Goal: Complete application form: Complete application form

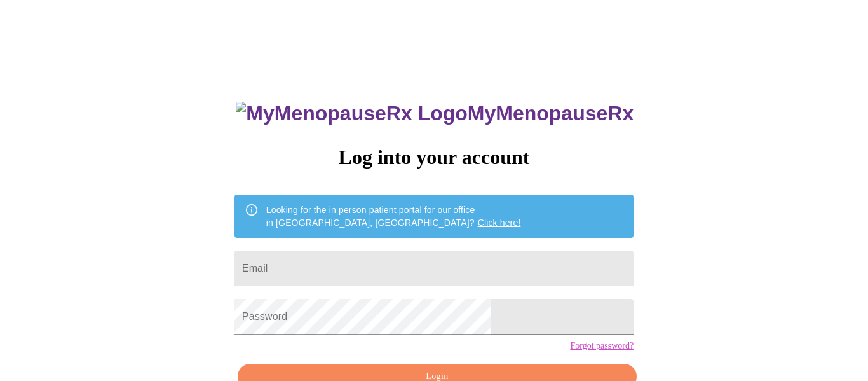
scroll to position [74, 0]
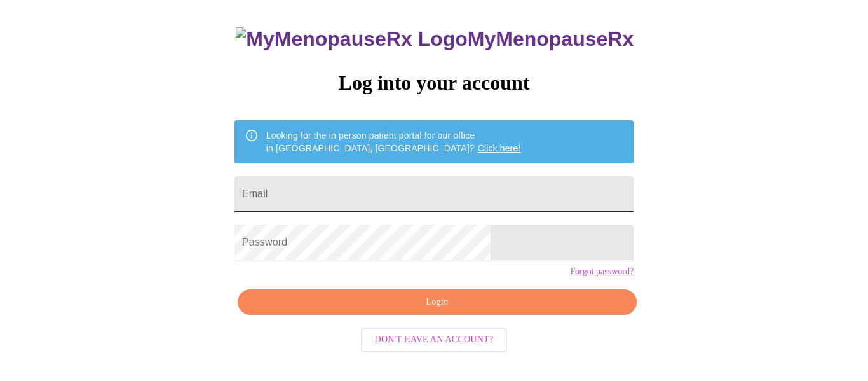
click at [353, 194] on input "Email" at bounding box center [433, 194] width 399 height 36
type input "[EMAIL_ADDRESS][DOMAIN_NAME]"
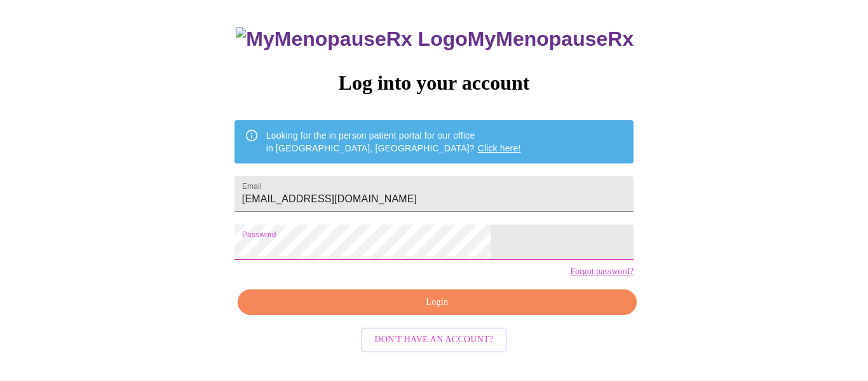
click at [430, 310] on span "Login" at bounding box center [437, 302] width 370 height 16
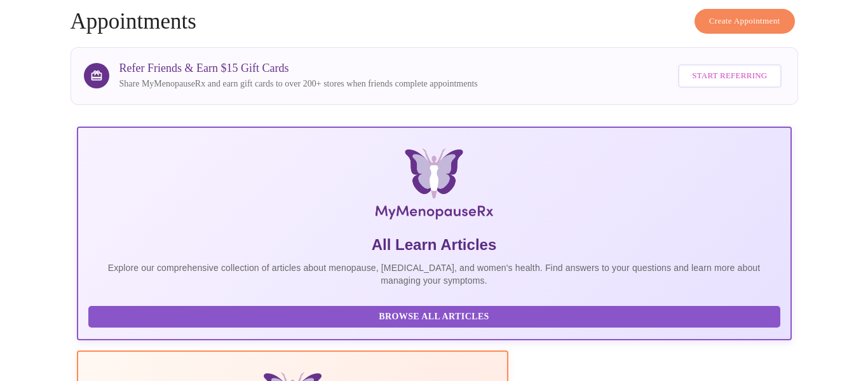
scroll to position [315, 0]
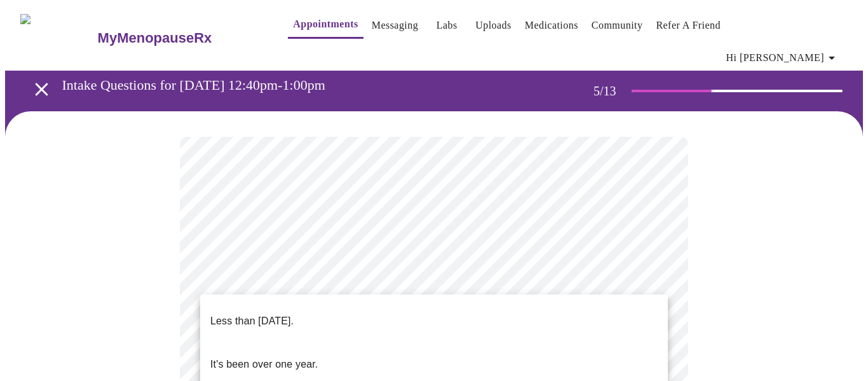
click at [499, 315] on li "Less than [DATE]." at bounding box center [434, 320] width 468 height 43
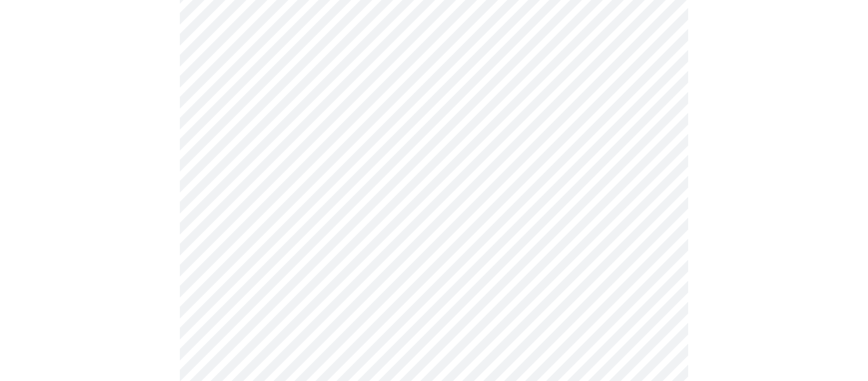
scroll to position [180, 0]
click at [459, 191] on body "MyMenopauseRx Appointments Messaging Labs Uploads Medications Community Refer a…" at bounding box center [434, 173] width 858 height 696
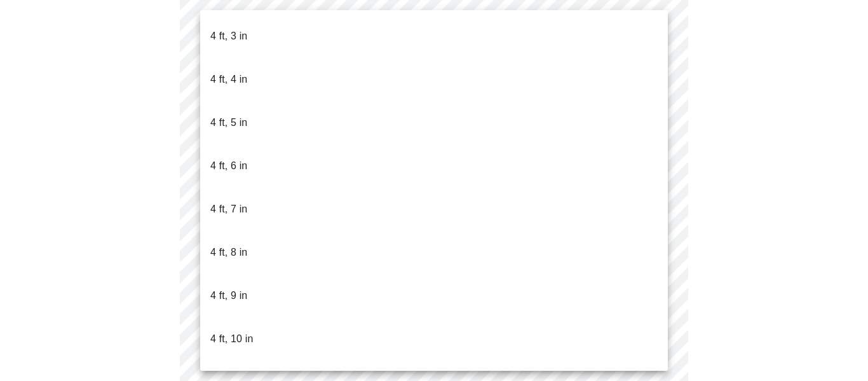
scroll to position [650, 0]
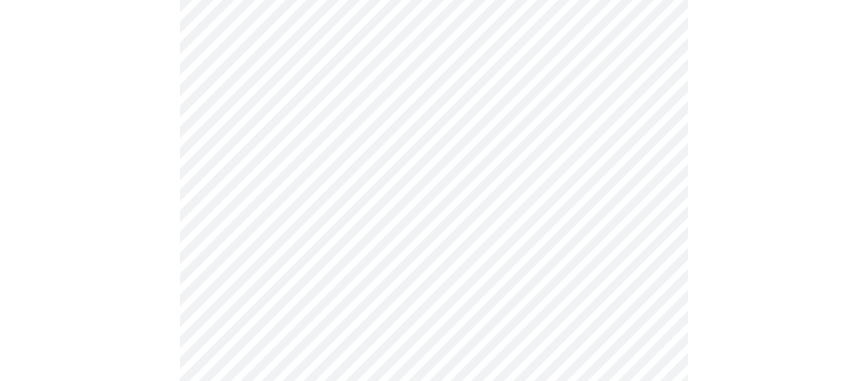
scroll to position [3450, 0]
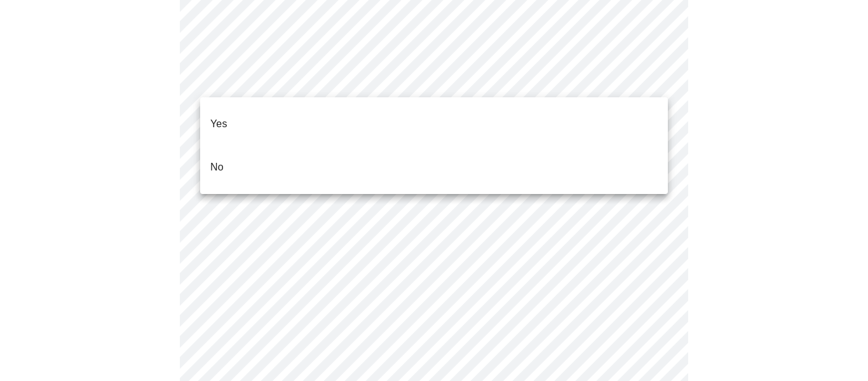
click at [266, 109] on li "Yes" at bounding box center [434, 123] width 468 height 43
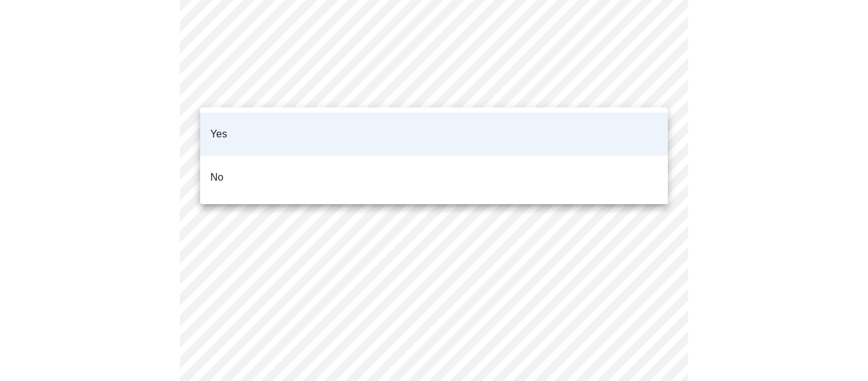
click at [313, 86] on div at bounding box center [434, 190] width 868 height 381
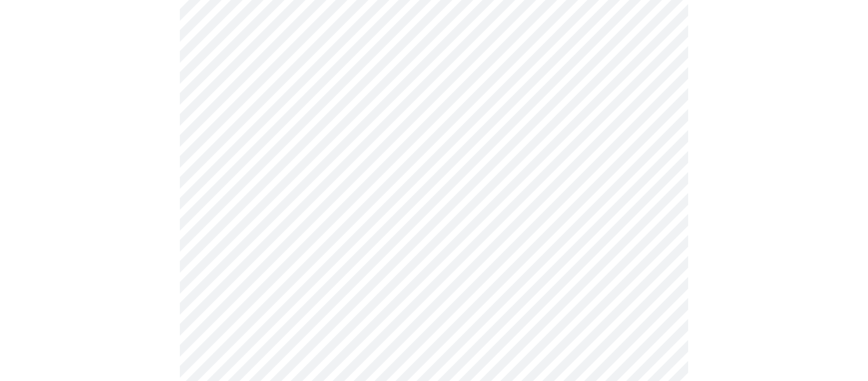
scroll to position [3500, 0]
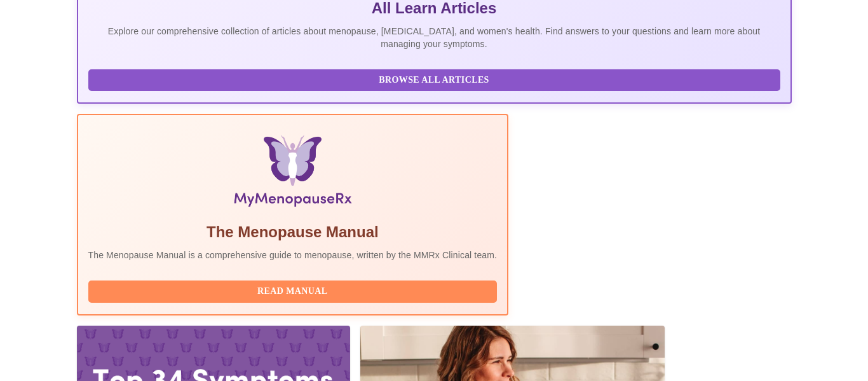
scroll to position [315, 0]
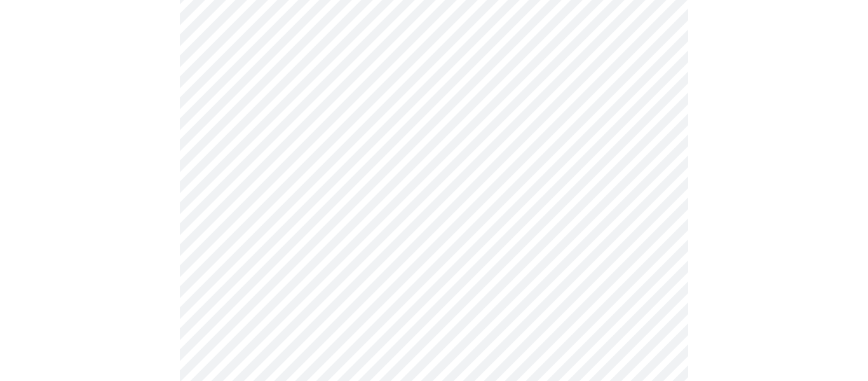
scroll to position [3418, 0]
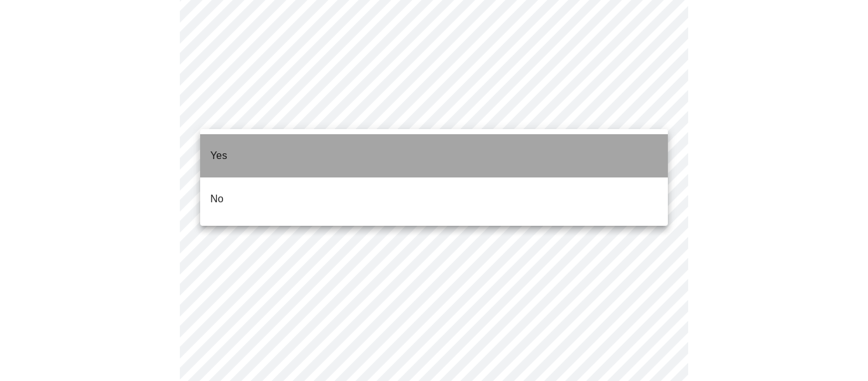
click at [329, 160] on li "Yes" at bounding box center [434, 155] width 468 height 43
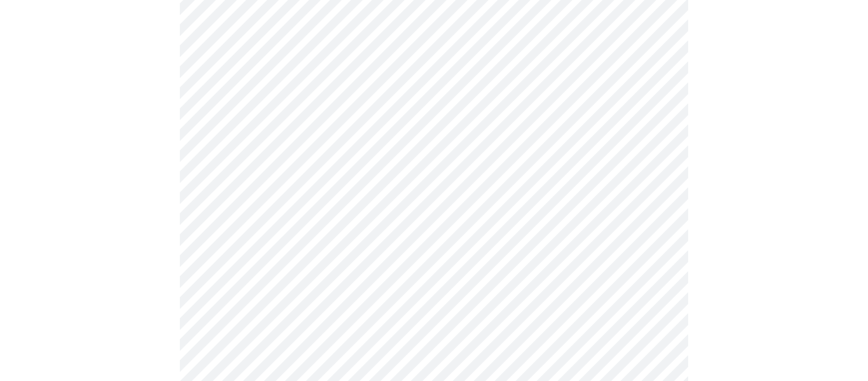
scroll to position [860, 0]
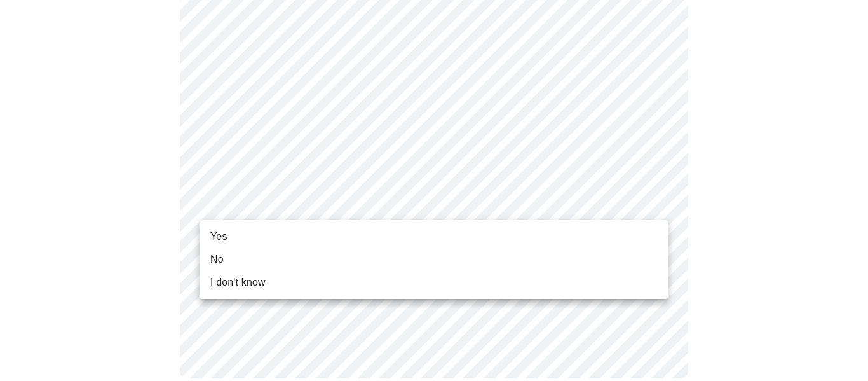
click at [260, 231] on li "Yes" at bounding box center [434, 236] width 468 height 23
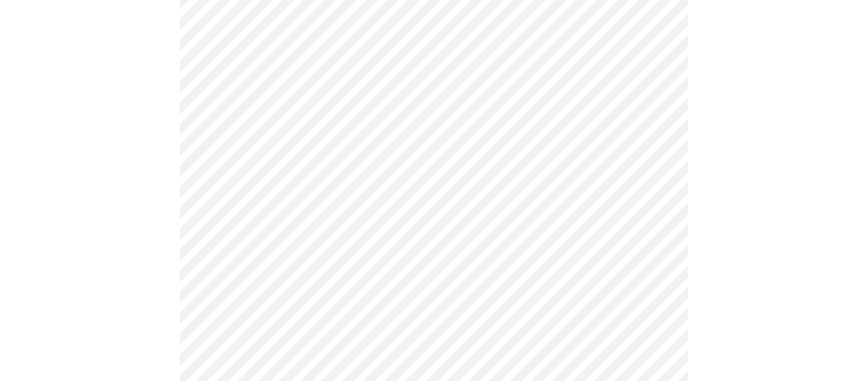
scroll to position [166, 0]
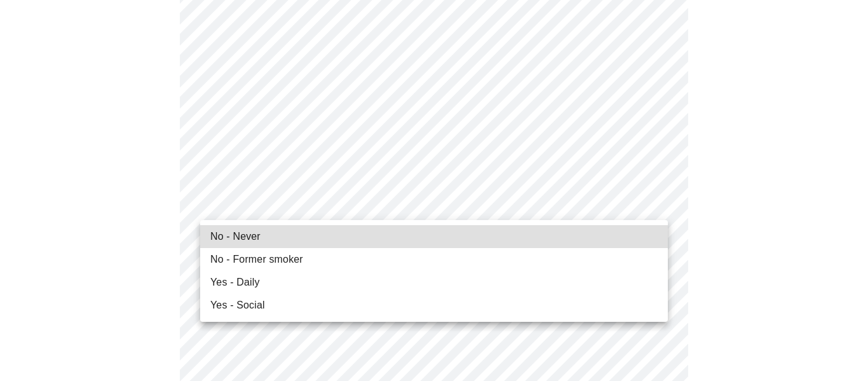
click at [333, 236] on li "No - Never" at bounding box center [434, 236] width 468 height 23
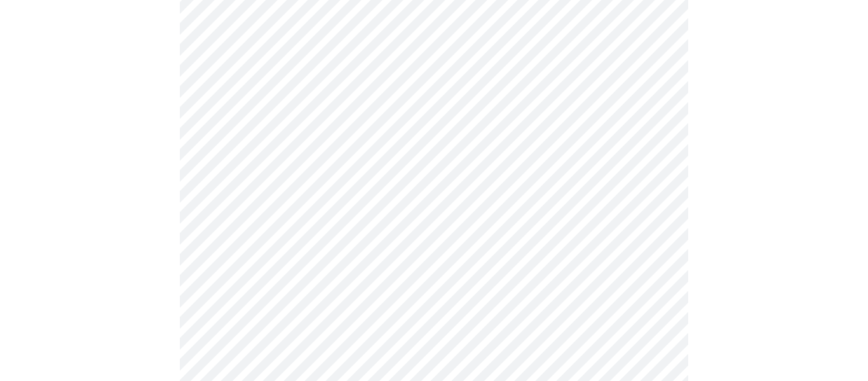
scroll to position [1102, 0]
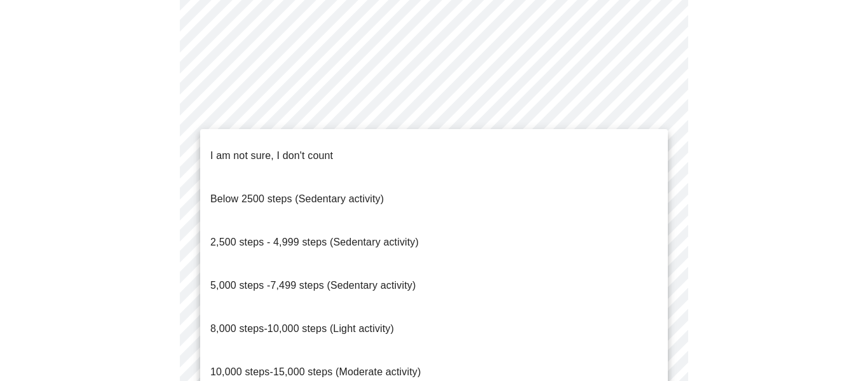
click at [302, 278] on p "5,000 steps -7,499 steps (Sedentary activity)" at bounding box center [312, 285] width 205 height 15
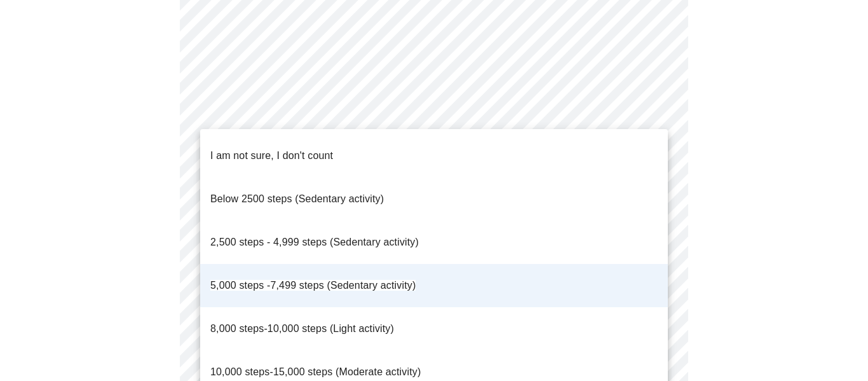
click at [329, 268] on span "5,000 steps -7,499 steps (Sedentary activity)" at bounding box center [312, 286] width 205 height 36
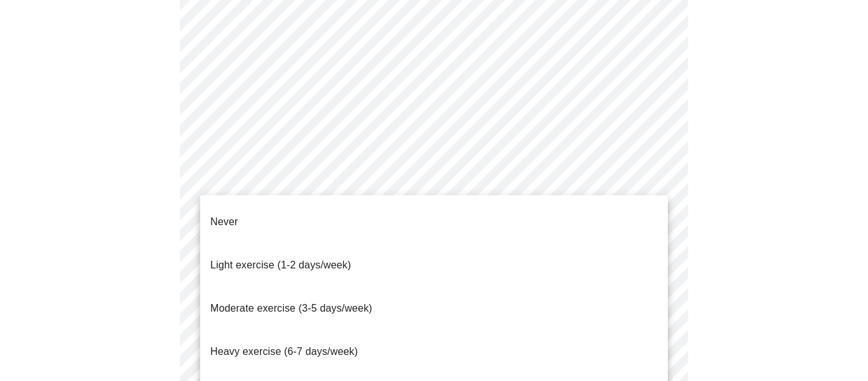
click at [322, 302] on span "Moderate exercise (3-5 days/week)" at bounding box center [291, 307] width 162 height 11
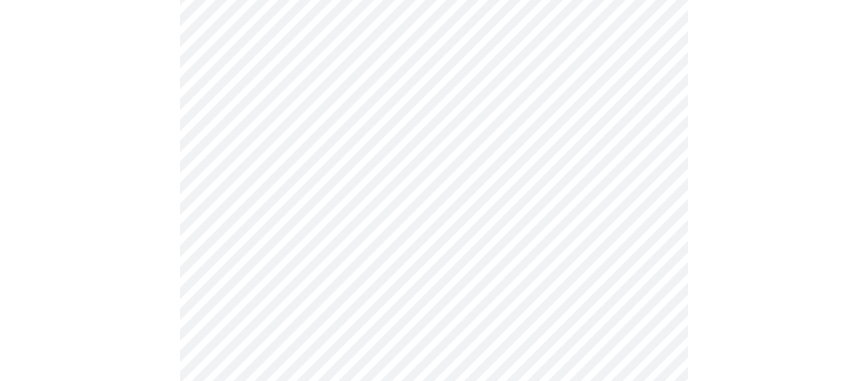
scroll to position [1235, 0]
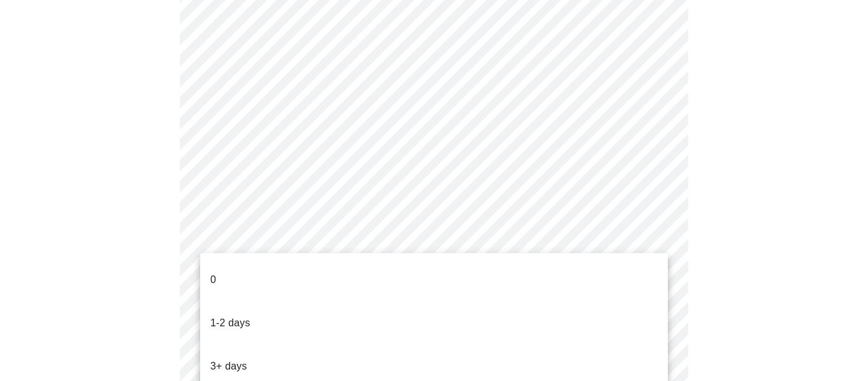
click at [314, 269] on li "0" at bounding box center [434, 279] width 468 height 43
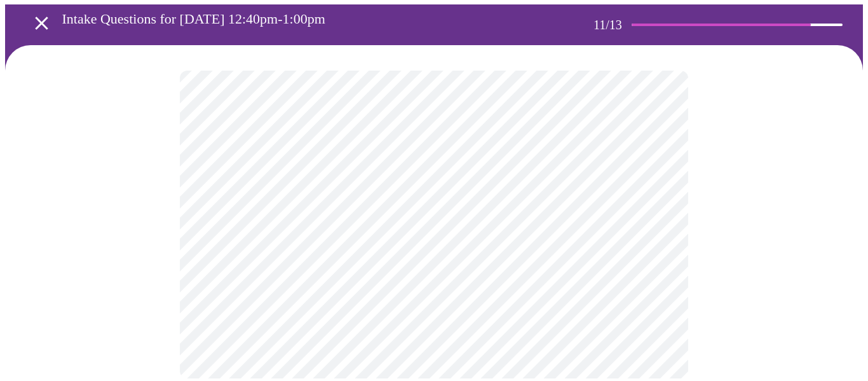
scroll to position [0, 0]
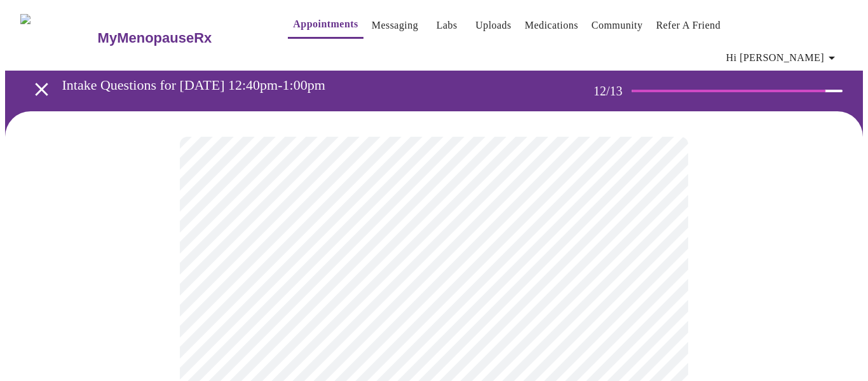
click at [392, 270] on body "MyMenopauseRx Appointments Messaging Labs Uploads Medications Community Refer a…" at bounding box center [434, 225] width 858 height 440
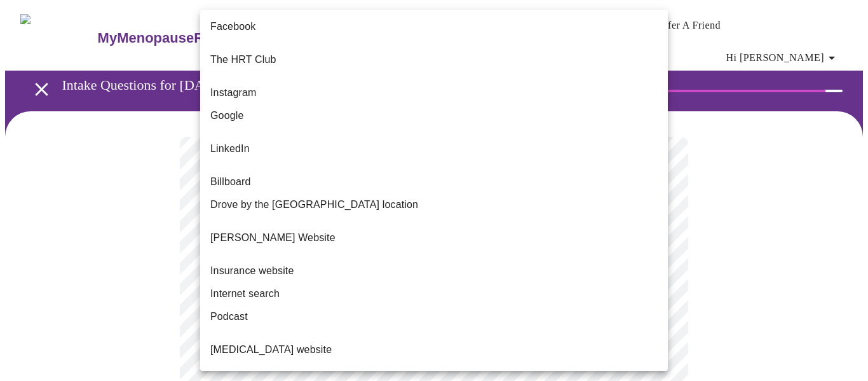
click at [317, 104] on li "Google" at bounding box center [434, 115] width 468 height 23
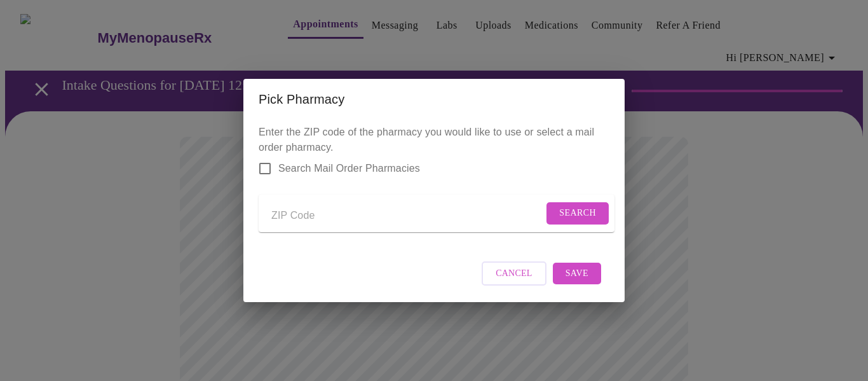
click at [295, 224] on form "Search" at bounding box center [437, 212] width 356 height 37
click at [297, 212] on input "Send a message to your care team" at bounding box center [407, 215] width 272 height 20
type input "75939"
click at [579, 208] on span "Search" at bounding box center [577, 213] width 37 height 16
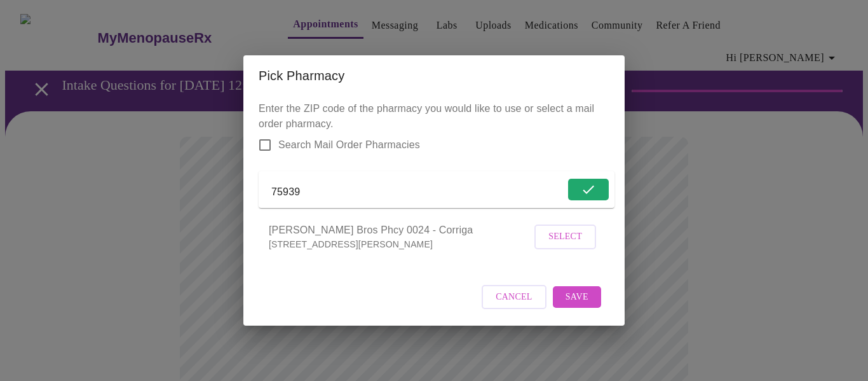
click at [579, 245] on span "Select" at bounding box center [565, 237] width 34 height 16
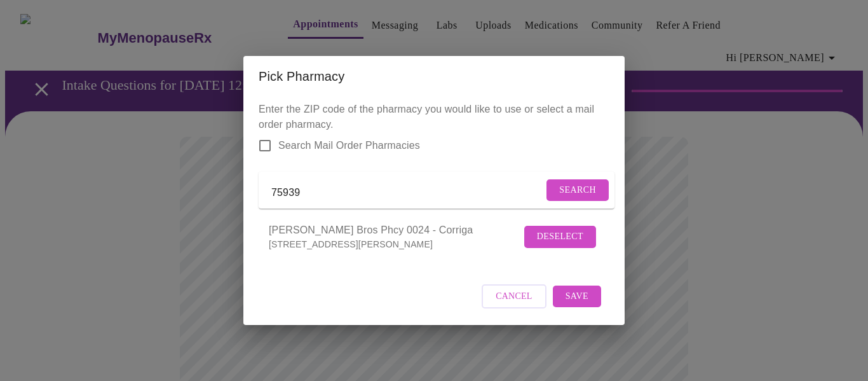
click at [574, 304] on span "Save" at bounding box center [577, 296] width 23 height 16
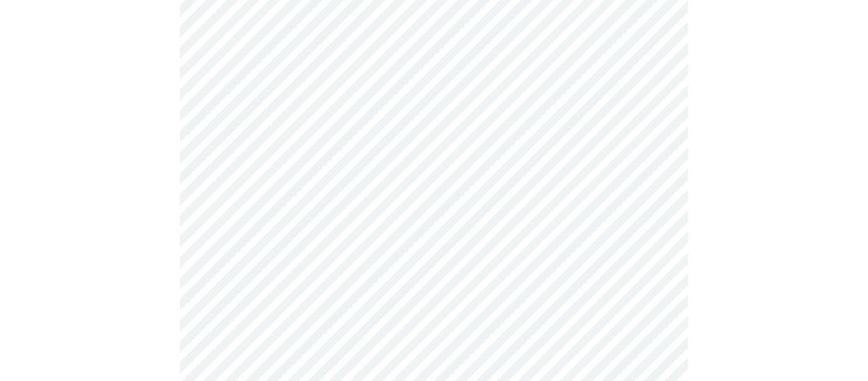
scroll to position [766, 0]
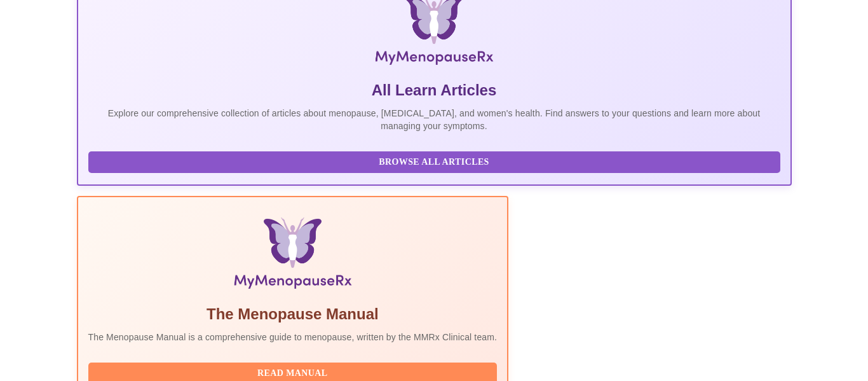
scroll to position [315, 0]
